Goal: Information Seeking & Learning: Learn about a topic

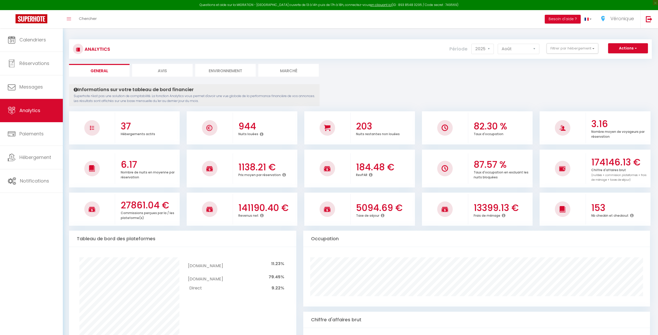
select select "2025"
select select "8"
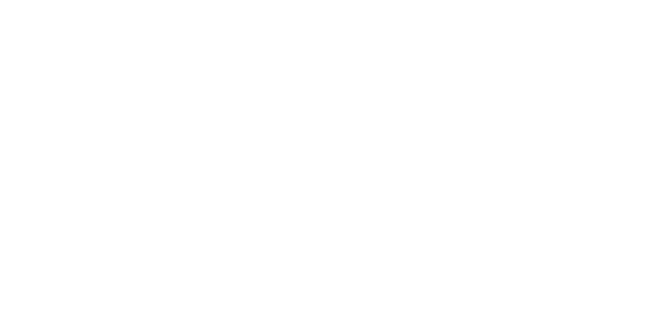
select select "2025"
select select "8"
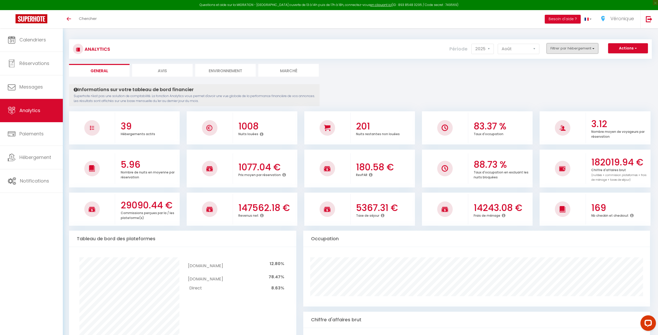
click at [590, 48] on button "Filtrer par hébergement" at bounding box center [573, 48] width 52 height 10
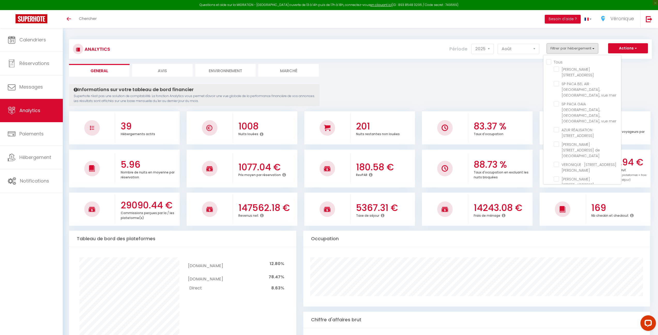
click at [549, 61] on input "Tous" at bounding box center [583, 61] width 75 height 5
checkbox input "true"
checkbox Lucioles "true"
checkbox mer "true"
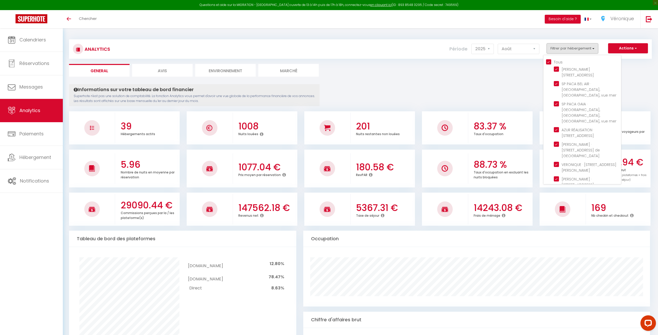
checkbox Laurent "true"
checkbox Verdun "true"
checkbox Paez "true"
checkbox Nice "true"
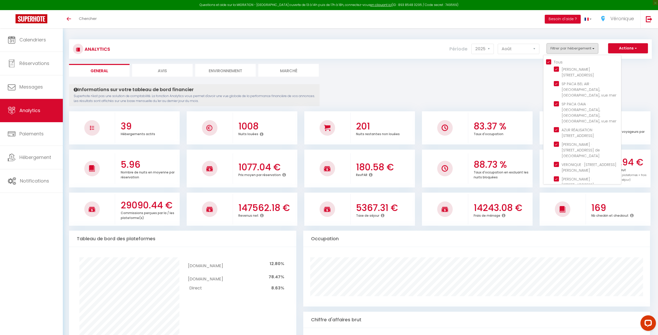
checkbox Karr "true"
checkbox Cireuil "true"
checkbox Cousteau "true"
checkbox Plage "true"
checkbox Anges "true"
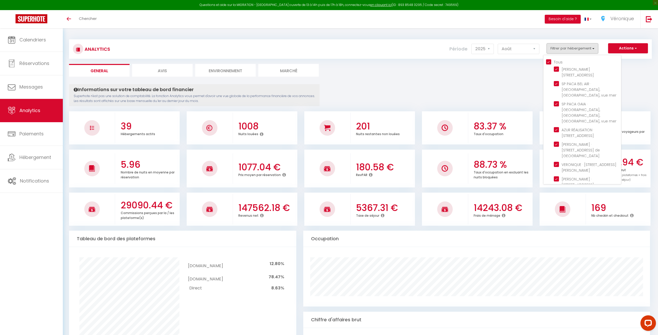
checkbox plage "true"
checkbox 1944 "true"
checkbox Coquelicots "true"
checkbox Mer "true"
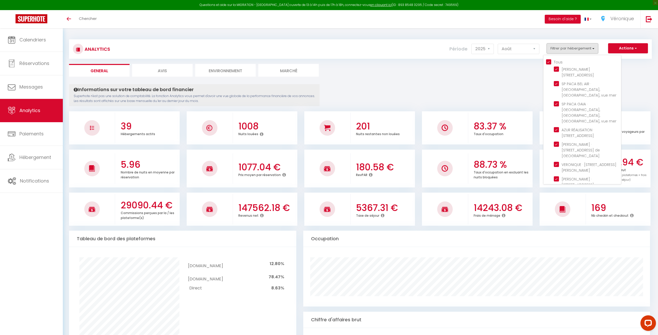
checkbox Valbonne "true"
checkbox Cacciabue "true"
checkbox Vaugrenier "true"
checkbox Loup "true"
checkbox Plans "true"
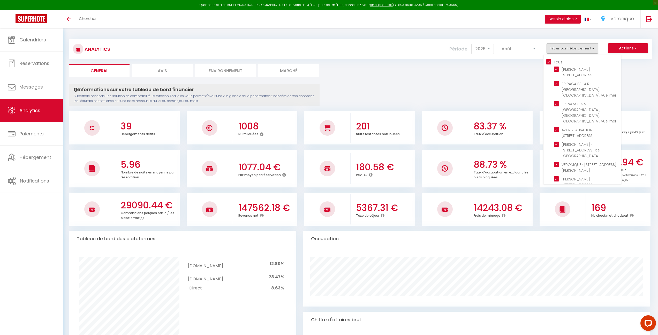
checkbox Guillaumont "true"
checkbox Rostagne "true"
checkbox Cannes "true"
checkbox Mer "true"
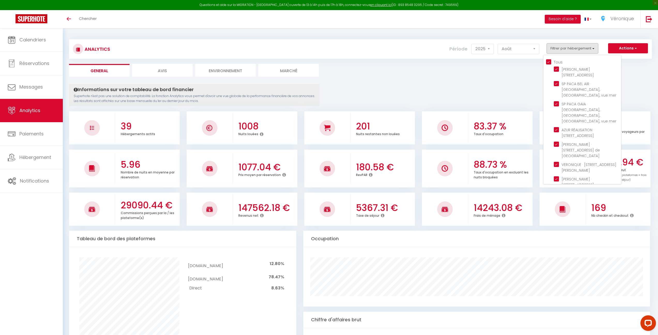
checkbox Mer "true"
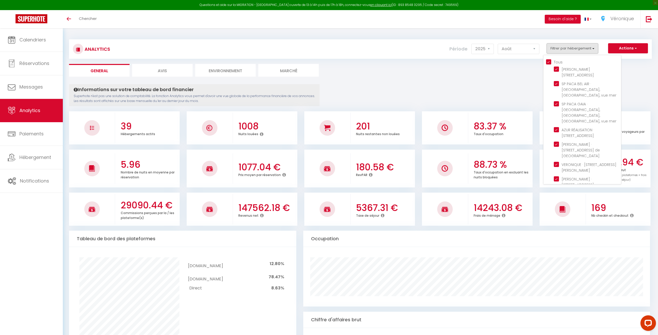
checkbox Mer "true"
checkbox Gilette "true"
checkbox Plans "true"
checkbox Bouquet "true"
checkbox Antibes "true"
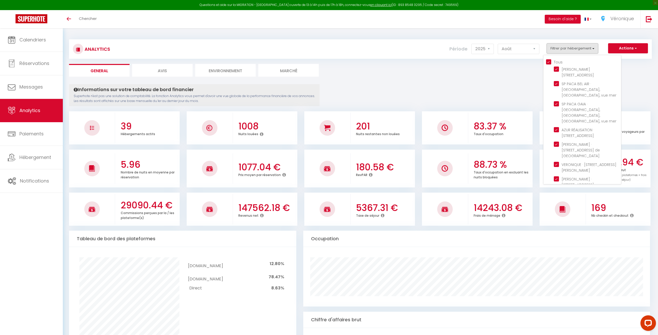
checkbox Antibes "true"
click at [559, 162] on Paez "checkbox" at bounding box center [587, 164] width 67 height 5
checkbox Paez "false"
checkbox input "false"
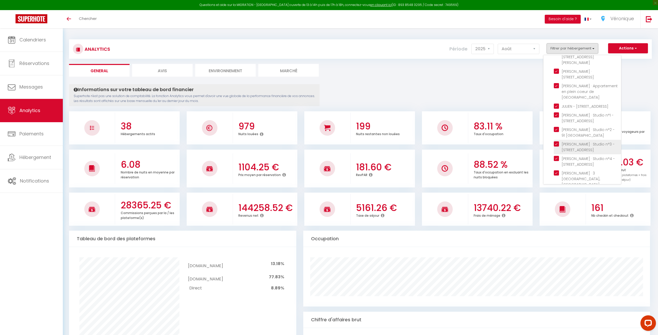
scroll to position [446, 0]
click at [558, 208] on Plans "checkbox" at bounding box center [587, 210] width 67 height 5
checkbox Plans "false"
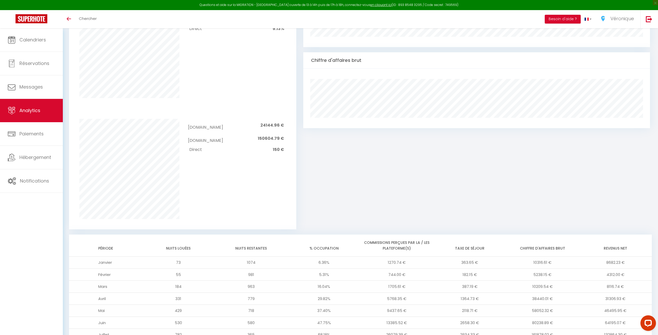
scroll to position [0, 0]
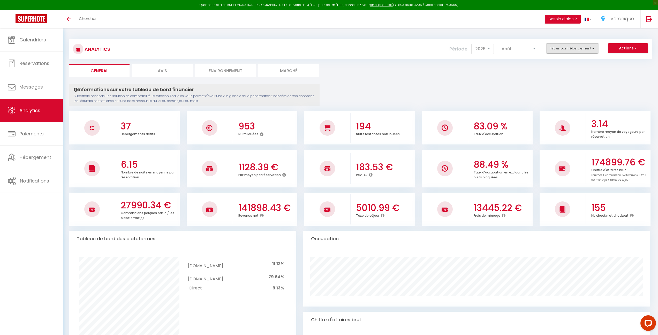
click at [584, 51] on button "Filtrer par hébergement" at bounding box center [573, 48] width 52 height 10
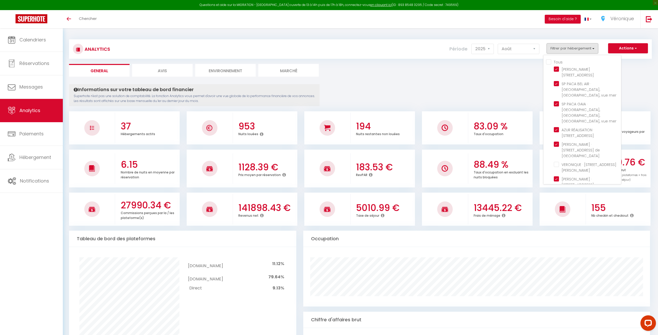
click at [549, 61] on input "Tous" at bounding box center [583, 61] width 75 height 5
checkbox input "true"
checkbox Paez "true"
checkbox Plans "true"
click at [548, 61] on input "Tous" at bounding box center [583, 61] width 75 height 5
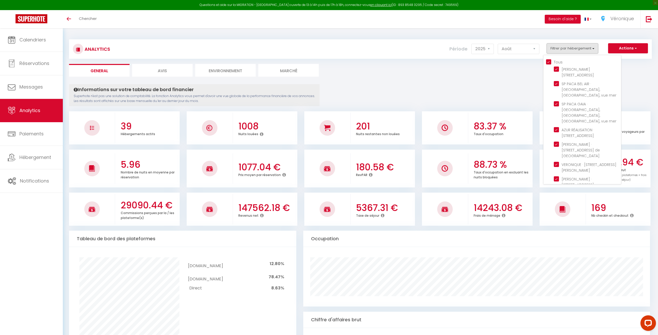
checkbox input "false"
checkbox Lucioles "false"
checkbox mer "false"
checkbox Laurent "false"
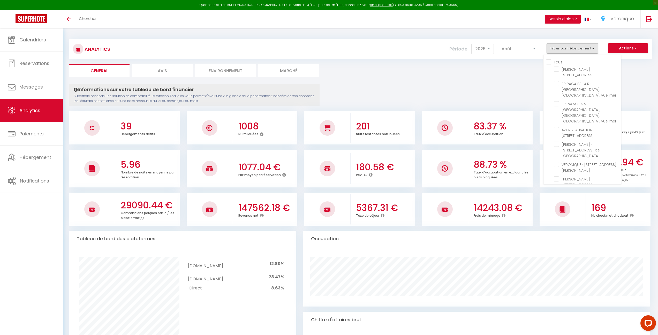
checkbox Verdun "false"
checkbox Paez "false"
checkbox Nice "false"
checkbox Karr "false"
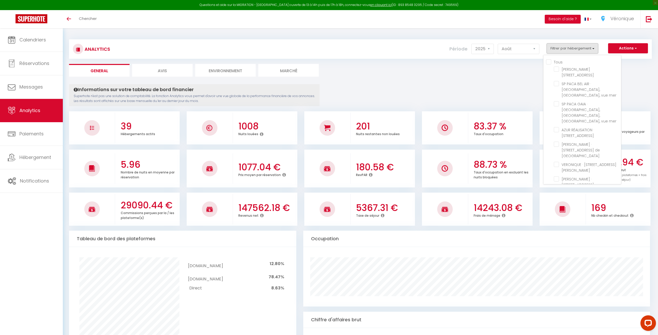
checkbox Cireuil "false"
checkbox Cousteau "false"
checkbox Plage "false"
checkbox Anges "false"
checkbox plage "false"
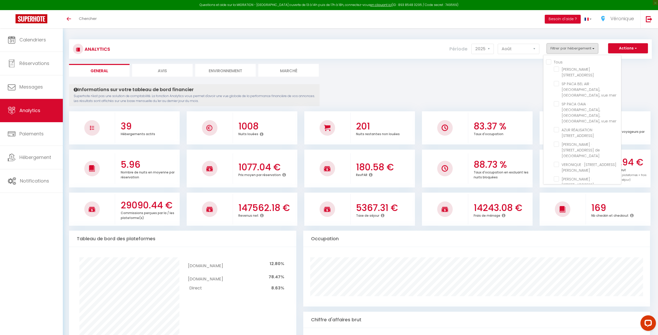
checkbox 1944 "false"
checkbox Coquelicots "false"
checkbox Mer "false"
checkbox Valbonne "false"
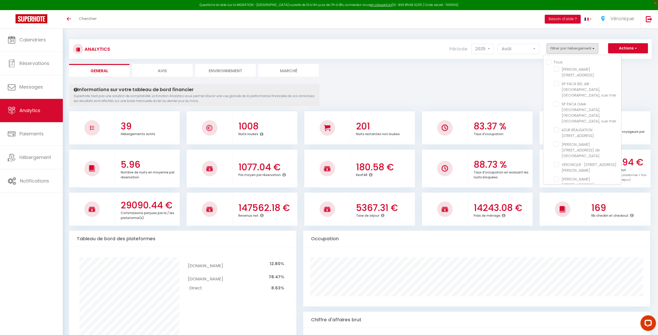
checkbox Cacciabue "false"
checkbox Vaugrenier "false"
checkbox Loup "false"
checkbox Plans "false"
checkbox Guillaumont "false"
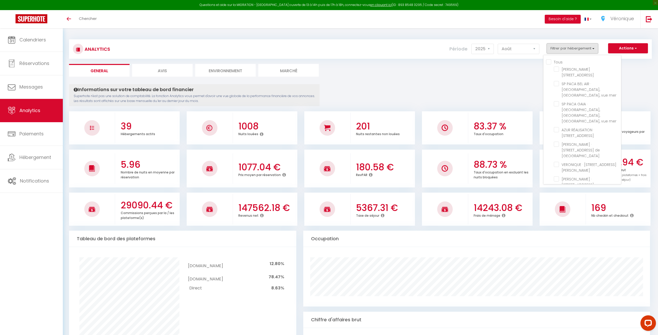
checkbox Rostagne "false"
checkbox Cannes "false"
checkbox Mer "false"
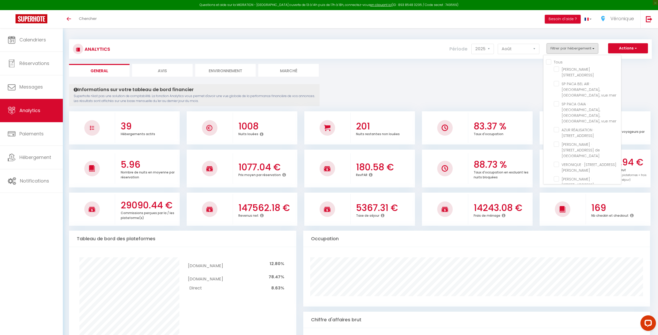
checkbox Mer "false"
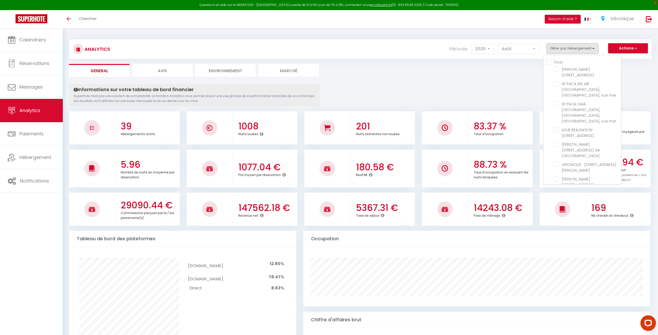
checkbox Gilette "false"
checkbox Plans "false"
checkbox Bouquet "false"
checkbox Antibes "false"
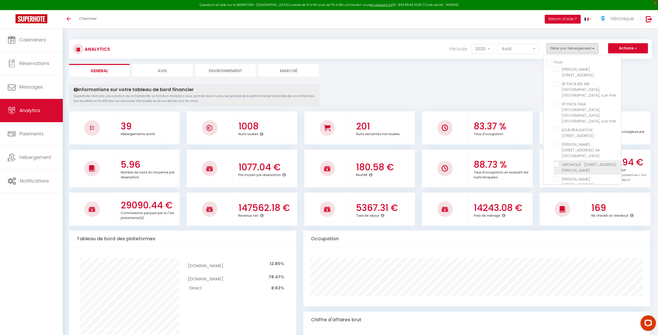
click at [557, 162] on Paez "checkbox" at bounding box center [587, 164] width 67 height 5
checkbox Paez "true"
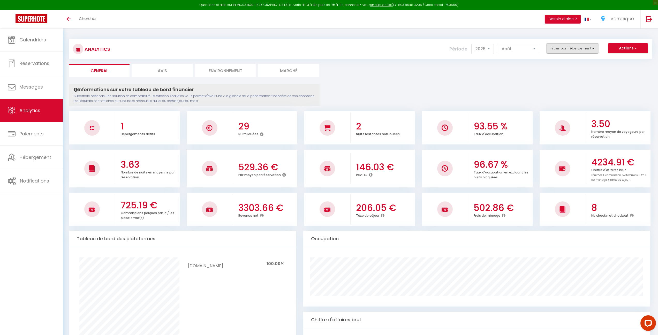
click at [584, 48] on button "Filtrer par hébergement" at bounding box center [573, 48] width 52 height 10
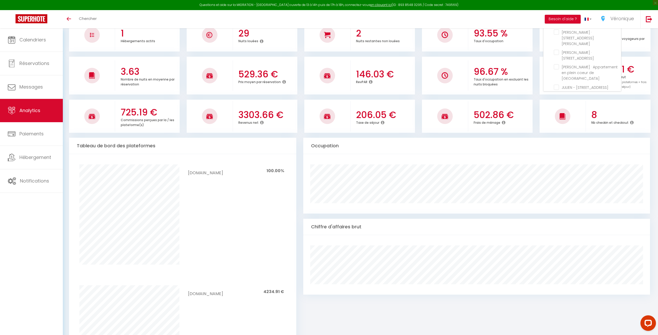
scroll to position [430, 0]
click at [555, 131] on Plans "checkbox" at bounding box center [587, 133] width 67 height 5
checkbox Plans "true"
click at [556, 69] on Paez "checkbox" at bounding box center [587, 71] width 67 height 5
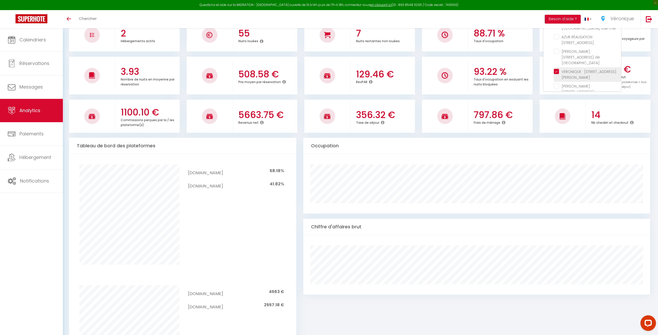
checkbox Paez "false"
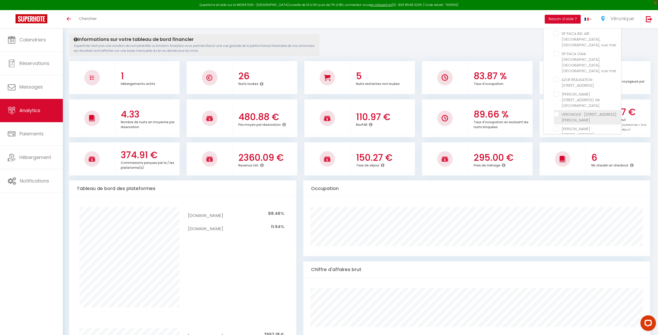
scroll to position [93, 0]
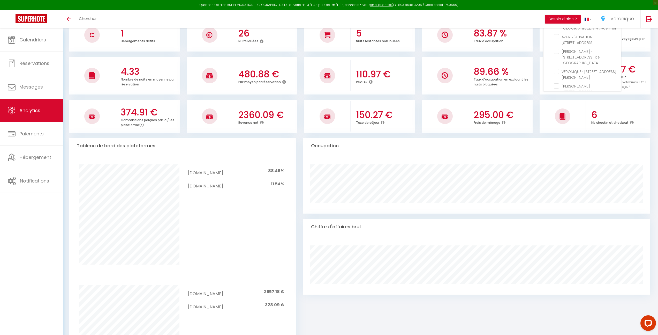
click at [537, 91] on ul "4.33 Nombre de nuits en moyenne par réservation 480.88 € Prix moyen par réserva…" at bounding box center [360, 74] width 583 height 39
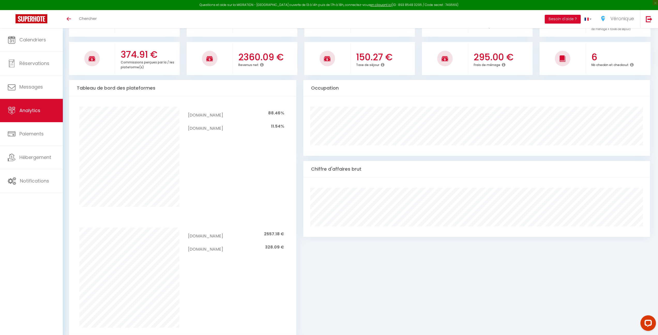
scroll to position [0, 0]
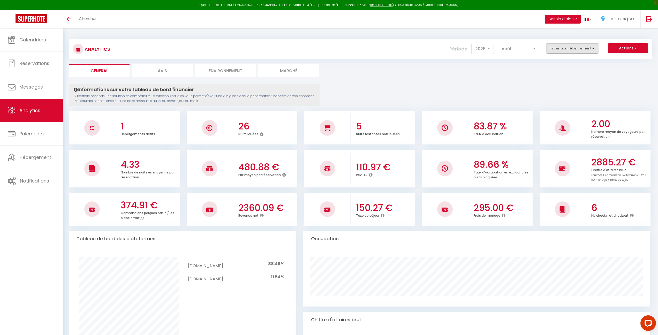
click at [593, 48] on button "Filtrer par hébergement" at bounding box center [573, 48] width 52 height 10
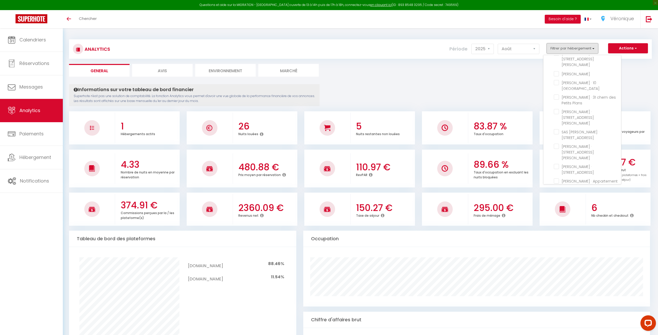
scroll to position [446, 0]
click at [557, 208] on Plans "checkbox" at bounding box center [587, 210] width 67 height 5
checkbox Plans "false"
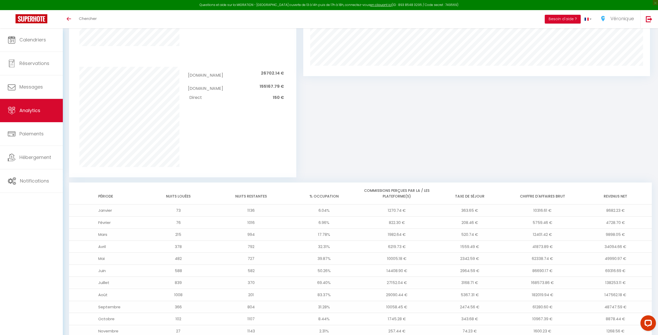
scroll to position [356, 0]
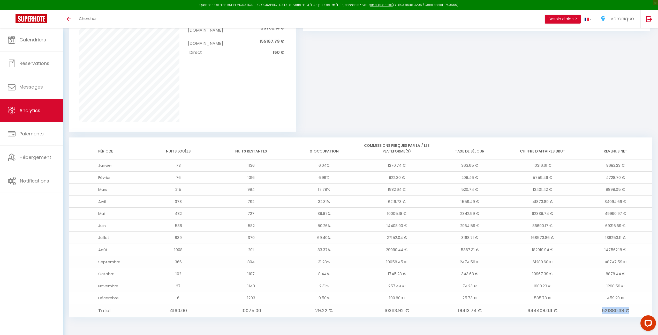
drag, startPoint x: 598, startPoint y: 311, endPoint x: 630, endPoint y: 311, distance: 32.6
click at [629, 311] on td "521880.38 €" at bounding box center [615, 310] width 73 height 13
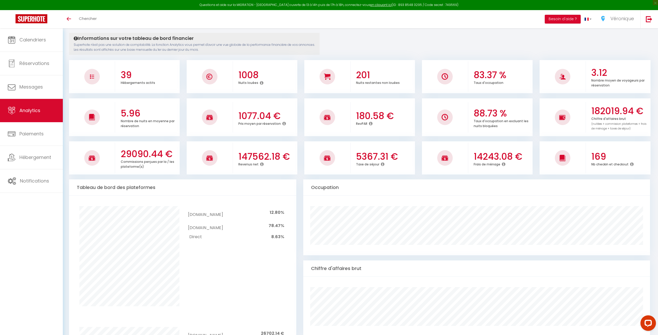
scroll to position [0, 0]
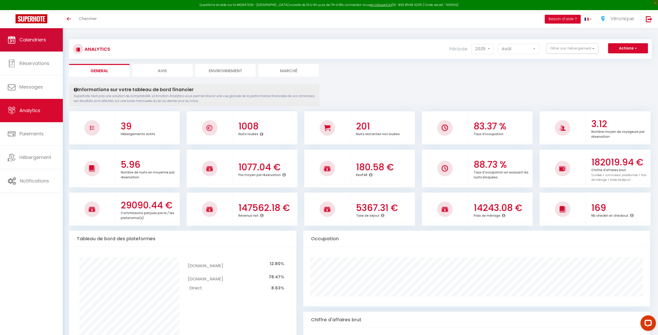
click at [38, 41] on span "Calendriers" at bounding box center [32, 39] width 27 height 6
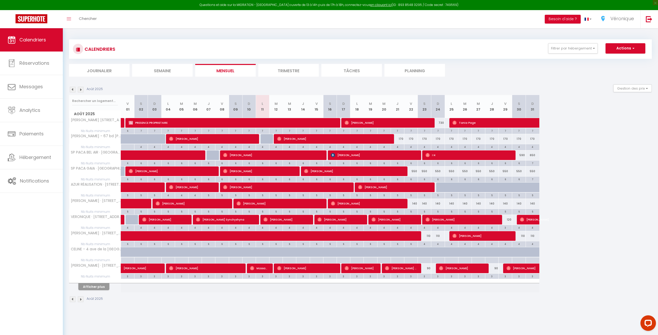
click at [82, 89] on img at bounding box center [81, 90] width 6 height 6
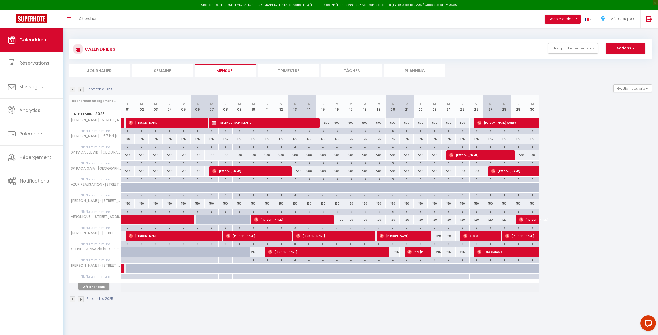
click at [82, 89] on img at bounding box center [81, 90] width 6 height 6
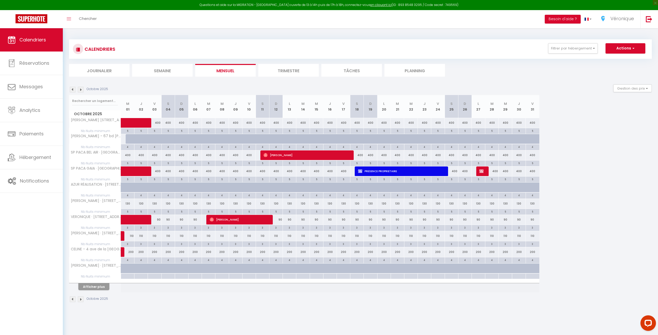
click at [72, 88] on img at bounding box center [73, 90] width 6 height 6
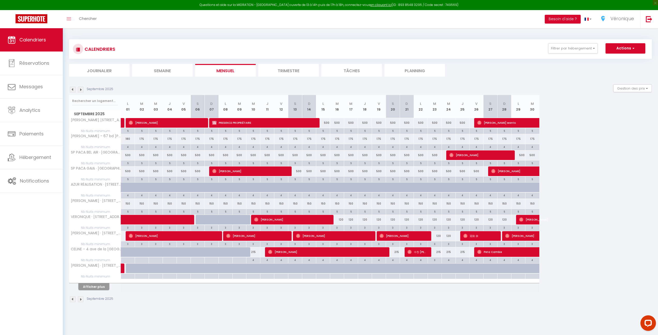
click at [73, 90] on img at bounding box center [73, 90] width 6 height 6
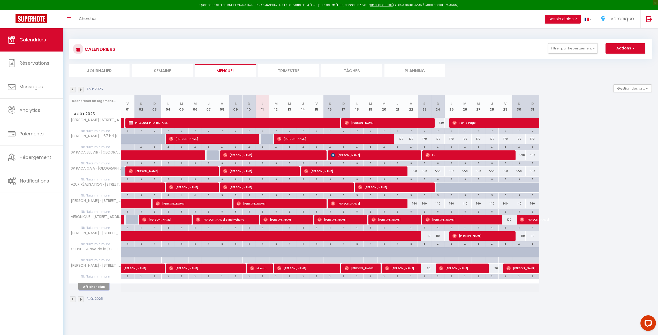
click at [102, 288] on button "Afficher plus" at bounding box center [93, 286] width 31 height 7
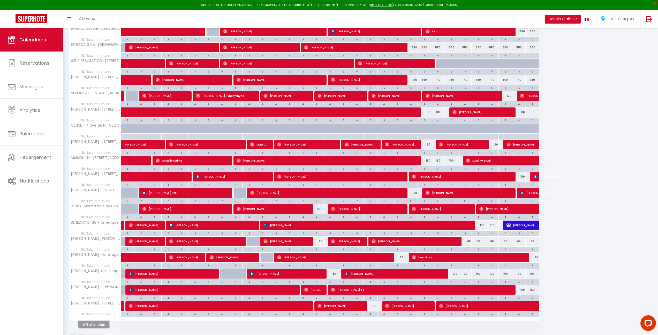
scroll to position [140, 0]
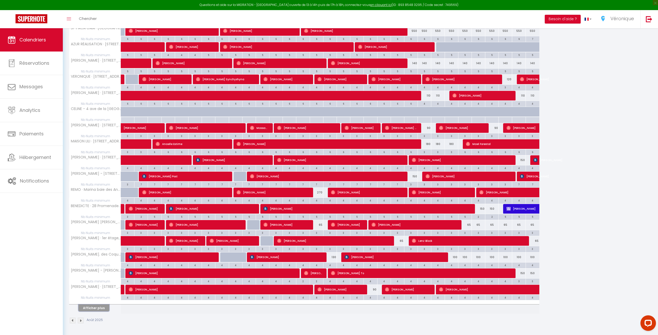
click at [93, 310] on button "Afficher plus" at bounding box center [93, 307] width 31 height 7
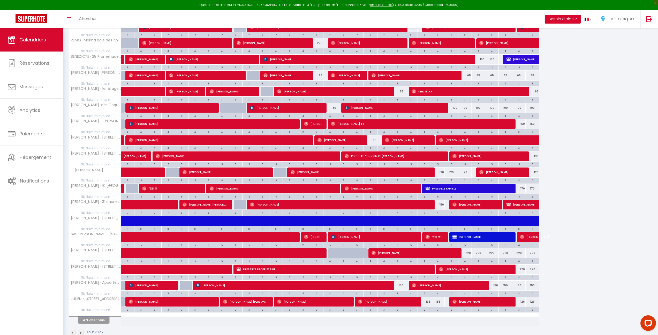
scroll to position [302, 0]
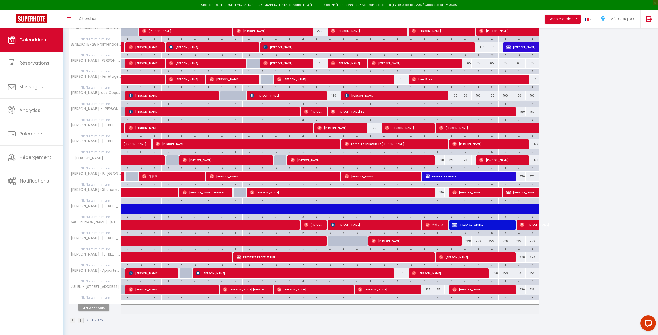
drag, startPoint x: 466, startPoint y: 241, endPoint x: 539, endPoint y: 242, distance: 73.5
click at [539, 242] on tr "[PERSON_NAME] · [STREET_ADDRESS][PERSON_NAME]" at bounding box center [304, 241] width 470 height 10
drag, startPoint x: 493, startPoint y: 272, endPoint x: 544, endPoint y: 273, distance: 50.7
click at [544, 273] on div "Août 2025 V 01 S 02 D 03 L 04 M 05 M 06 J 07 V 08 S 09 D 10 L 11 M 12 M 13 J 14…" at bounding box center [360, 53] width 583 height 520
click at [100, 306] on button "Afficher plus" at bounding box center [93, 307] width 31 height 7
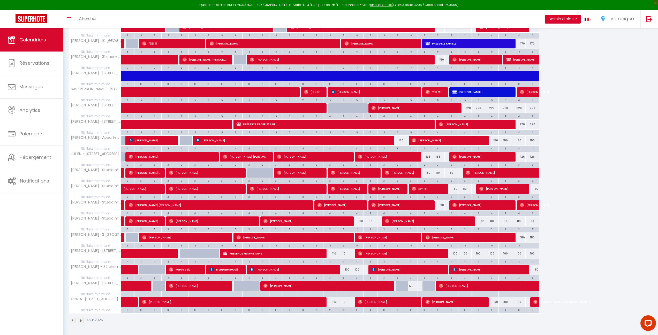
scroll to position [434, 0]
drag, startPoint x: 453, startPoint y: 254, endPoint x: 563, endPoint y: 252, distance: 110.5
click at [36, 106] on link "Analytics" at bounding box center [31, 110] width 63 height 23
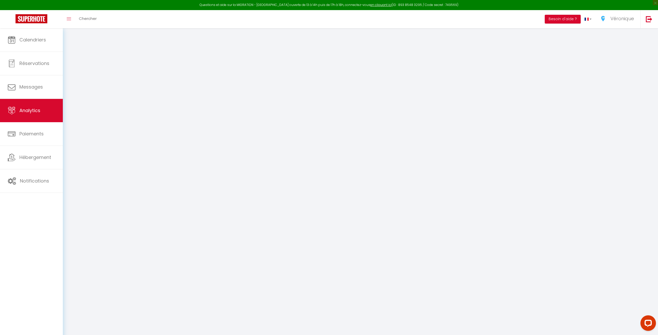
select select "2025"
select select "8"
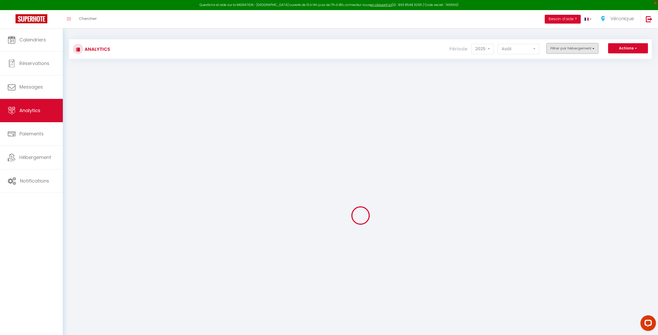
click at [587, 48] on button "Filtrer par hébergement" at bounding box center [573, 48] width 52 height 10
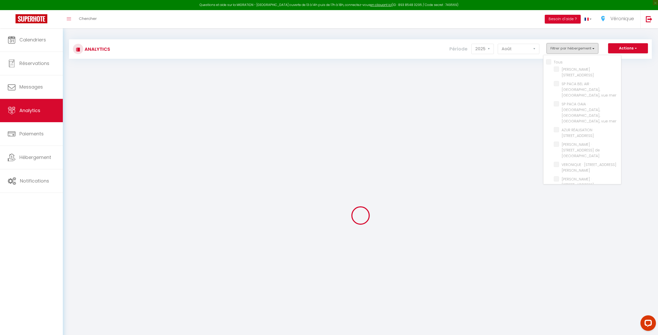
checkbox input "false"
checkbox Lucioles "false"
checkbox mer "false"
checkbox Laurent "false"
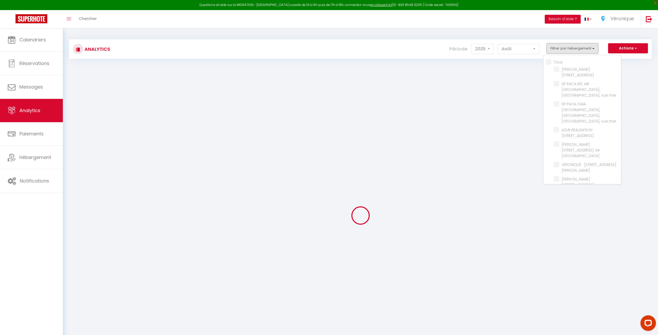
checkbox Verdun "false"
checkbox Paez "false"
checkbox Nice "false"
checkbox Karr "false"
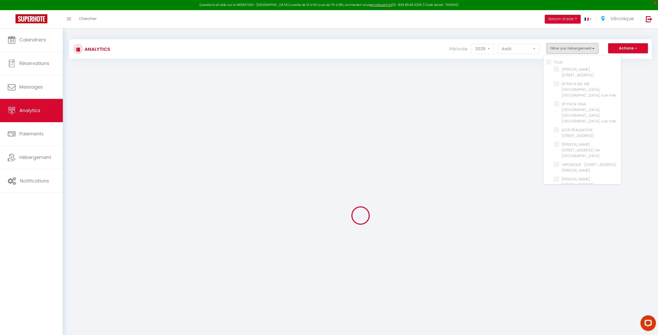
checkbox Cireuil "false"
checkbox Cousteau "false"
checkbox Plage "false"
checkbox Anges "false"
checkbox plage "false"
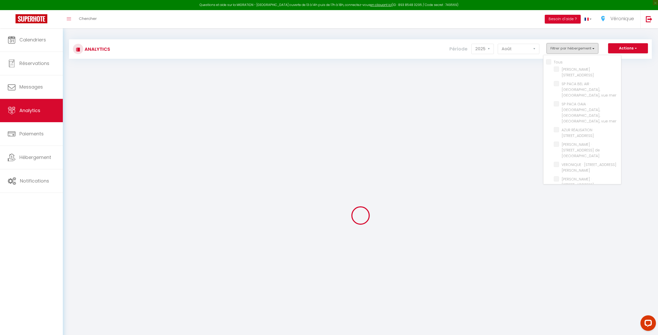
checkbox 1944 "false"
checkbox Coquelicots "false"
checkbox Mer "false"
checkbox Valbonne "false"
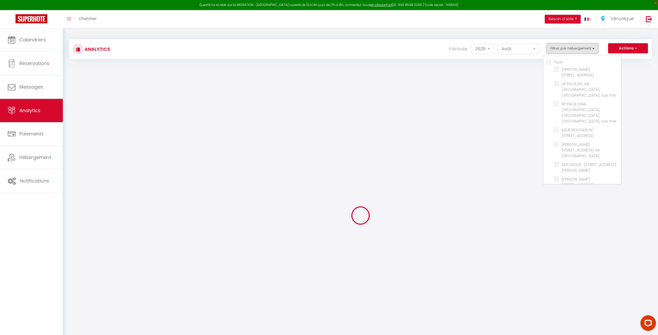
checkbox Cacciabue "false"
checkbox Vaugrenier "false"
checkbox Loup "false"
checkbox Plans "false"
checkbox Guillaumont "false"
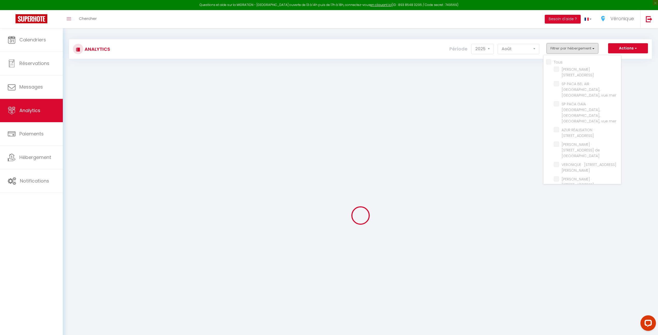
checkbox Rostagne "false"
checkbox Cannes "false"
checkbox Mer "false"
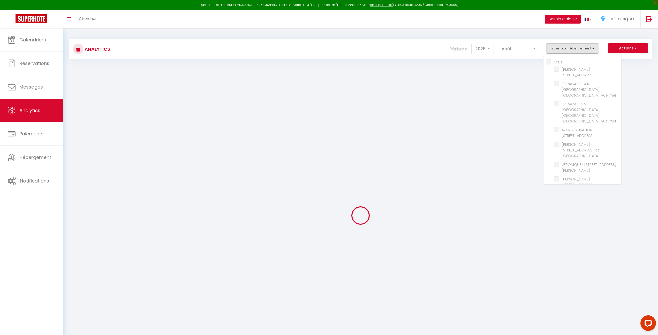
checkbox Mer "false"
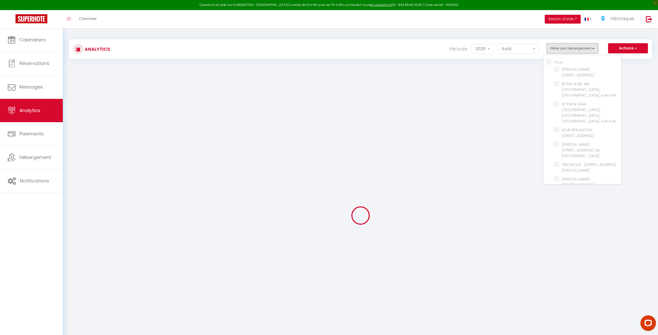
checkbox Gilette "false"
checkbox Plans "false"
checkbox Bouquet "false"
checkbox Antibes "false"
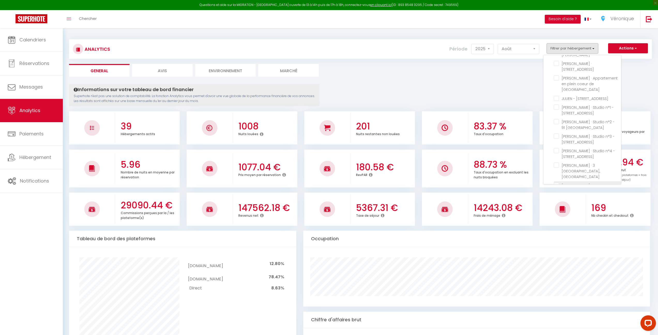
click at [555, 183] on Gilette "checkbox" at bounding box center [587, 185] width 67 height 5
checkbox Gilette "true"
checkbox Lucioles "false"
checkbox mer "false"
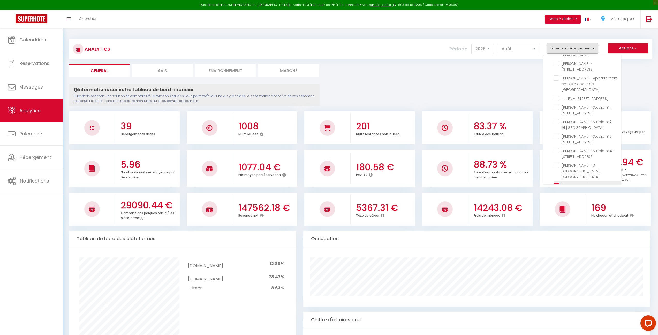
checkbox Laurent "false"
checkbox Verdun "false"
checkbox Paez "false"
checkbox Nice "false"
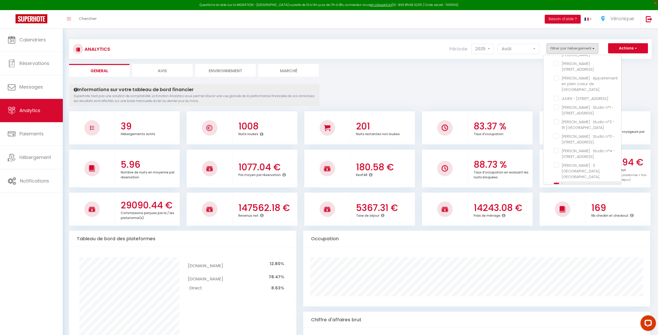
checkbox Karr "false"
checkbox Cireuil "false"
checkbox Cousteau "false"
checkbox Plage "false"
checkbox Anges "false"
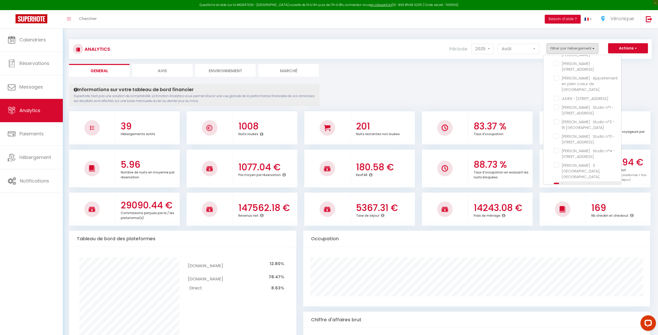
checkbox plage "false"
checkbox 1944 "false"
checkbox Coquelicots "false"
checkbox Mer "false"
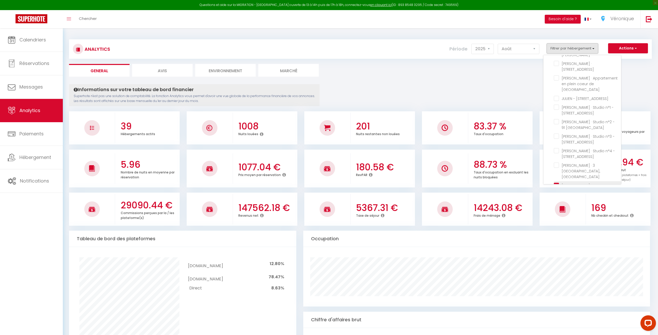
checkbox Valbonne "false"
checkbox Cacciabue "false"
checkbox Vaugrenier "false"
checkbox Loup "false"
checkbox Plans "false"
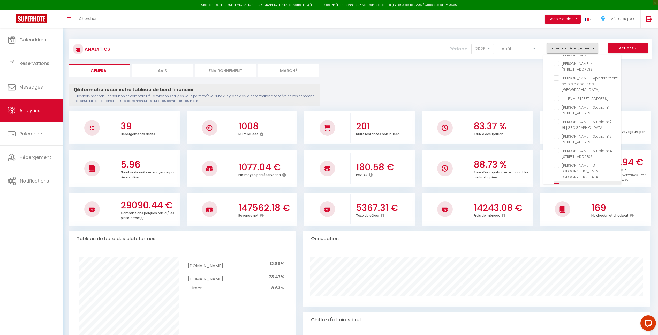
checkbox Guillaumont "false"
checkbox Rostagne "false"
checkbox Cannes "false"
checkbox Mer "false"
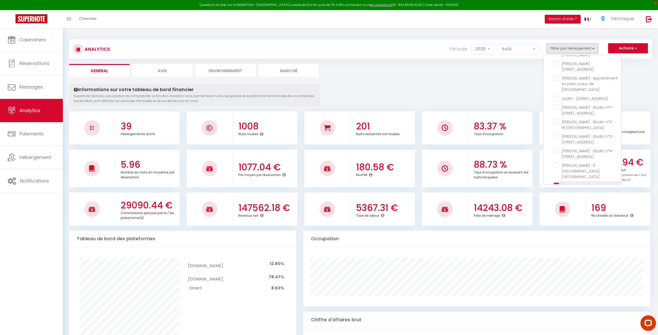
checkbox Mer "false"
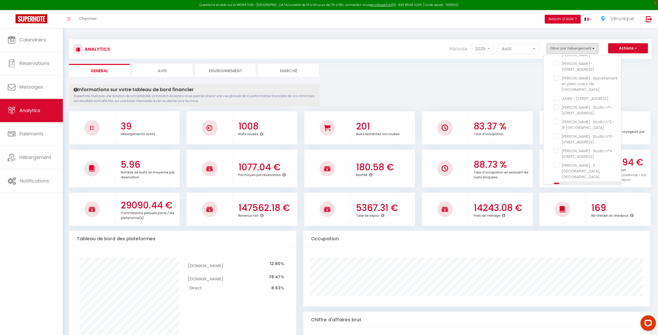
checkbox Mer "false"
checkbox Plans "false"
checkbox Bouquet "false"
checkbox Antibes "false"
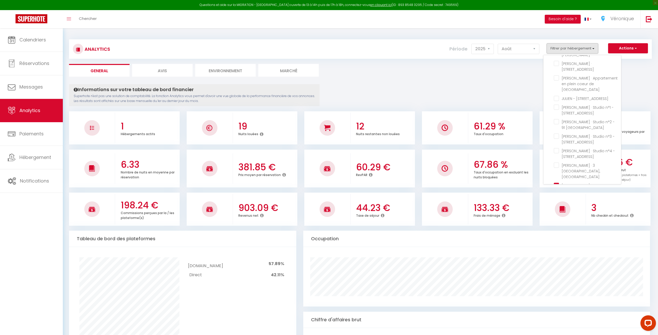
click at [514, 66] on ul "General Avis Environnement Marché" at bounding box center [360, 70] width 583 height 13
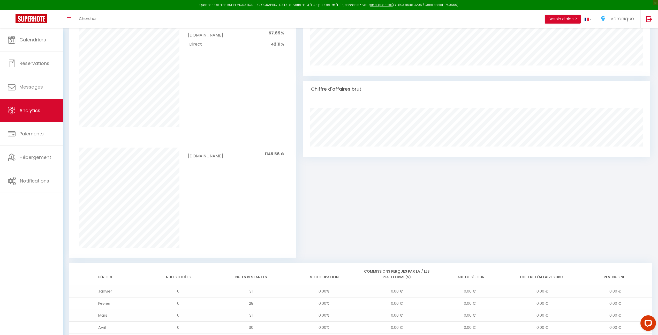
scroll to position [356, 0]
